Goal: Check status: Check status

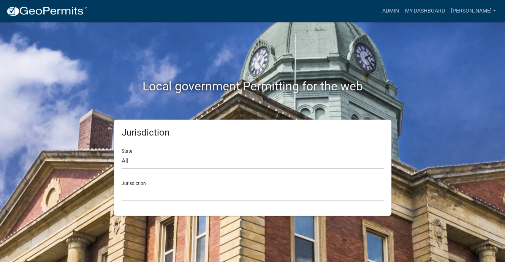
scroll to position [9, 0]
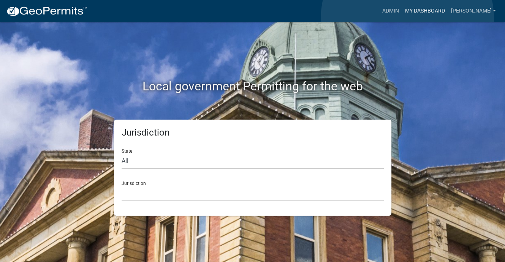
click at [407, 18] on link "My Dashboard" at bounding box center [424, 11] width 46 height 14
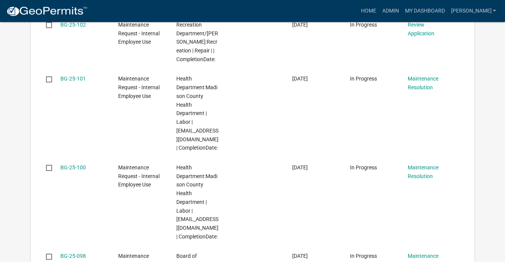
scroll to position [301, 0]
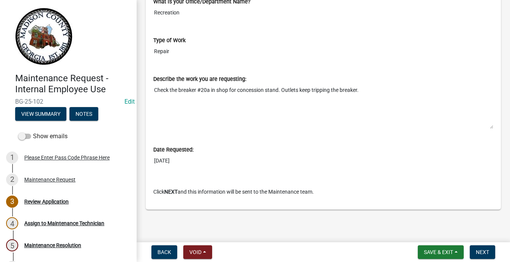
scroll to position [670, 0]
click at [66, 121] on button "View Summary" at bounding box center [40, 114] width 51 height 14
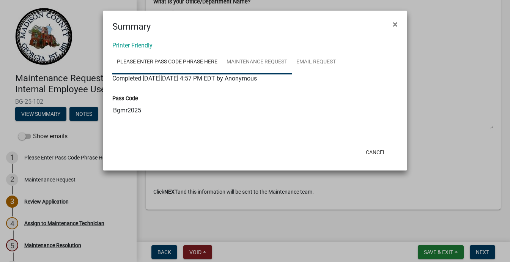
click at [292, 74] on link "Maintenance Request" at bounding box center [257, 62] width 70 height 24
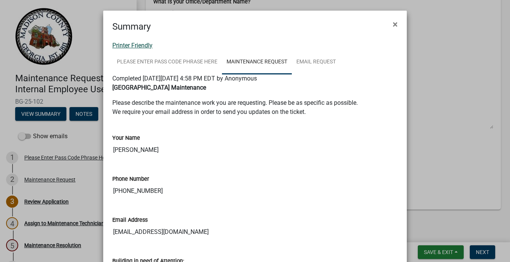
click at [146, 49] on link "Printer Friendly" at bounding box center [132, 45] width 40 height 7
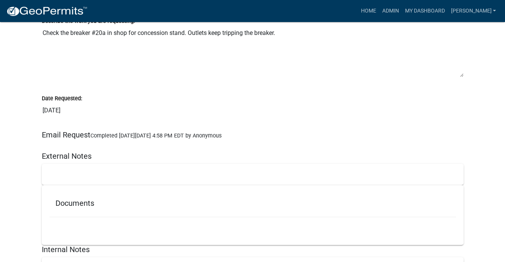
scroll to position [322, 0]
